Goal: Task Accomplishment & Management: Use online tool/utility

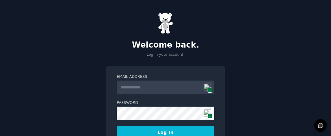
click at [153, 92] on input "Email Address" at bounding box center [166, 87] width 98 height 13
type input "**********"
click at [154, 132] on button "Log In" at bounding box center [166, 132] width 98 height 13
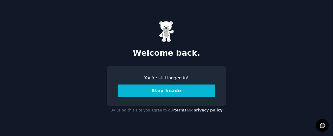
click at [176, 92] on button "Step Inside" at bounding box center [167, 91] width 98 height 13
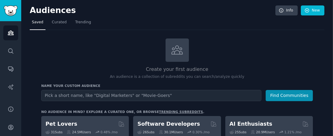
click at [226, 95] on input "text" at bounding box center [151, 95] width 220 height 11
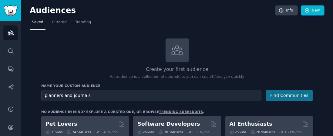
type input "planners and journals"
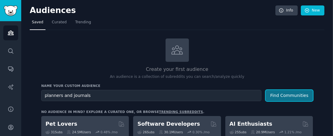
click at [286, 94] on button "Find Communities" at bounding box center [288, 95] width 47 height 11
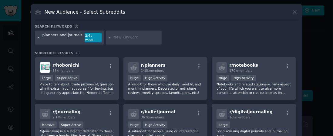
click at [38, 36] on icon at bounding box center [38, 37] width 3 height 3
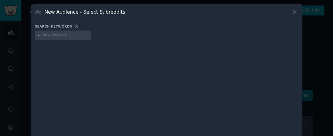
click at [53, 34] on input "text" at bounding box center [65, 35] width 46 height 5
type input "printables"
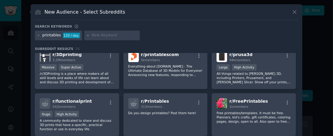
scroll to position [7, 0]
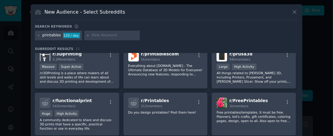
click at [42, 34] on div "printables" at bounding box center [51, 35] width 18 height 5
click at [38, 35] on icon at bounding box center [38, 35] width 3 height 3
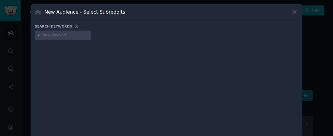
click at [44, 36] on input "text" at bounding box center [65, 35] width 46 height 5
type input "digital printables"
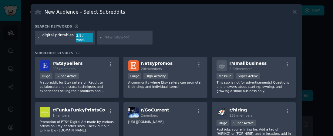
scroll to position [102, 0]
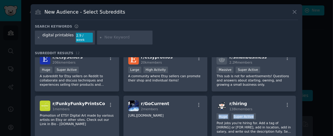
drag, startPoint x: 297, startPoint y: 115, endPoint x: 295, endPoint y: 95, distance: 20.1
click at [295, 95] on div "r/ CustomCanvasCurators 10 members No Description... r/ DnD 4.2M members Massiv…" at bounding box center [166, 108] width 263 height 102
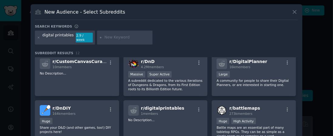
scroll to position [0, 0]
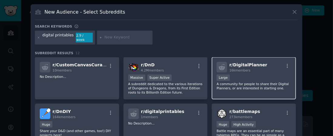
click at [254, 82] on p "A community for people to share their Digital Planners, or are interested in st…" at bounding box center [253, 86] width 75 height 8
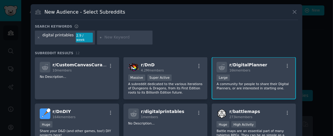
click at [247, 82] on p "A community for people to share their Digital Planners, or are interested in st…" at bounding box center [253, 86] width 75 height 8
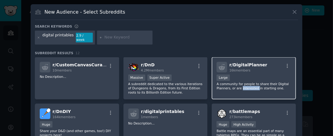
click at [247, 82] on p "A community for people to share their Digital Planners, or are interested in st…" at bounding box center [253, 86] width 75 height 8
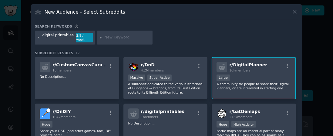
click at [250, 75] on div "Large" at bounding box center [253, 79] width 75 height 8
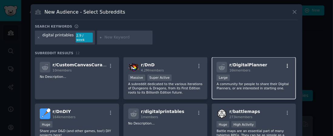
click at [286, 63] on icon "button" at bounding box center [286, 65] width 5 height 5
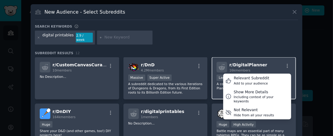
click at [273, 62] on div "r/ DigitalPlanner 16k members Relevant Subreddit Add to your audience Show More…" at bounding box center [253, 67] width 75 height 11
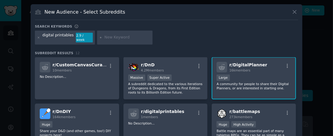
click at [239, 62] on span "r/ DigitalPlanner" at bounding box center [248, 64] width 38 height 5
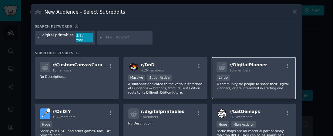
click at [239, 62] on span "r/ DigitalPlanner" at bounding box center [248, 64] width 38 height 5
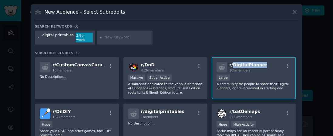
click at [239, 62] on span "r/ DigitalPlanner" at bounding box center [248, 64] width 38 height 5
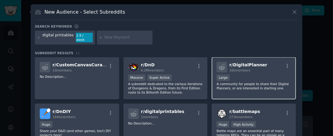
click at [233, 82] on p "A community for people to share their Digital Planners, or are interested in st…" at bounding box center [253, 86] width 75 height 8
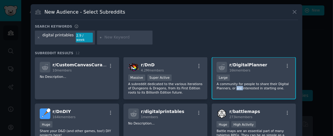
click at [233, 82] on p "A community for people to share their Digital Planners, or are interested in st…" at bounding box center [253, 86] width 75 height 8
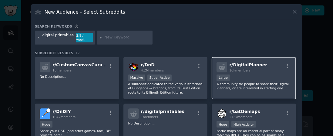
click at [250, 62] on span "r/ DigitalPlanner" at bounding box center [248, 64] width 38 height 5
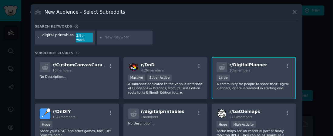
click at [220, 64] on icon at bounding box center [221, 67] width 6 height 6
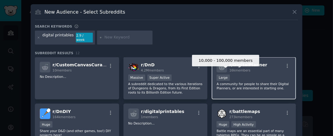
click at [222, 75] on div "Large" at bounding box center [222, 78] width 13 height 6
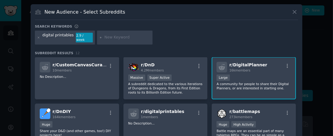
click at [236, 82] on p "A community for people to share their Digital Planners, or are interested in st…" at bounding box center [253, 86] width 75 height 8
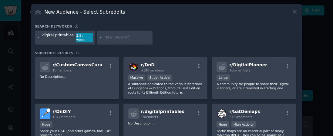
click at [10, 32] on div at bounding box center [166, 68] width 333 height 136
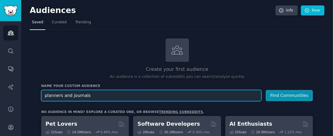
drag, startPoint x: 87, startPoint y: 96, endPoint x: 18, endPoint y: 87, distance: 69.4
click at [18, 87] on div "Help Audiences Search Conversations AI Reports Help Account More Audiences Info…" at bounding box center [166, 68] width 333 height 136
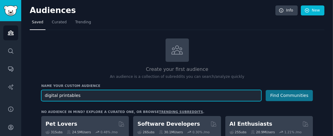
type input "digital printables"
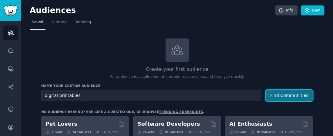
click at [297, 96] on button "Find Communities" at bounding box center [288, 95] width 47 height 11
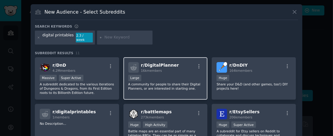
click at [173, 82] on p "A community for people to share their Digital Planners, or are interested in st…" at bounding box center [165, 86] width 75 height 8
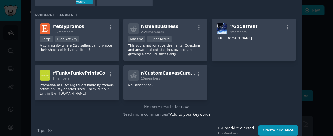
scroll to position [42, 0]
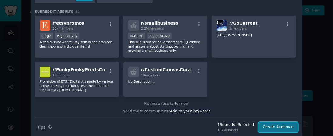
click at [273, 122] on button "Create Audience" at bounding box center [278, 127] width 40 height 10
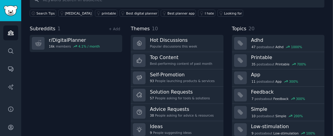
scroll to position [61, 0]
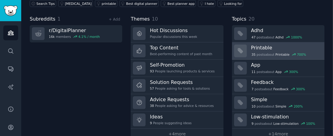
click at [267, 51] on div "35 post s about Printable 700 %" at bounding box center [285, 54] width 69 height 6
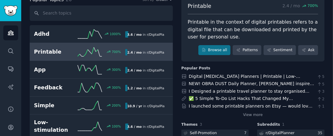
scroll to position [47, 0]
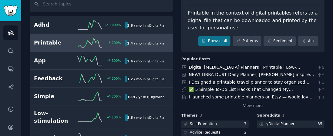
click at [292, 82] on link "I Designed a printable travel planner to stay organised while prepping a big tr…" at bounding box center [250, 89] width 123 height 18
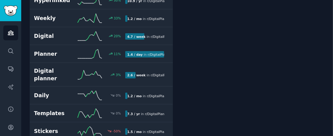
scroll to position [288, 0]
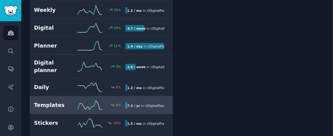
click at [50, 101] on div "Templates 0 % 7.3 / yr in r/ DigitalPlanner" at bounding box center [101, 105] width 134 height 9
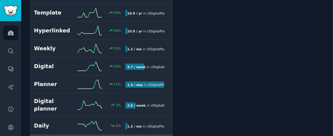
click at [50, 87] on div "Adhd 1000 % 3.6 / mo in r/ DigitalPlanner Printable 700 % 2.4 / mo in r/ Digita…" at bounding box center [101, 4] width 143 height 380
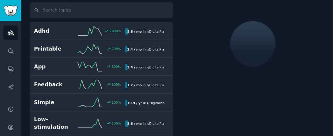
scroll to position [33, 0]
